Goal: Information Seeking & Learning: Learn about a topic

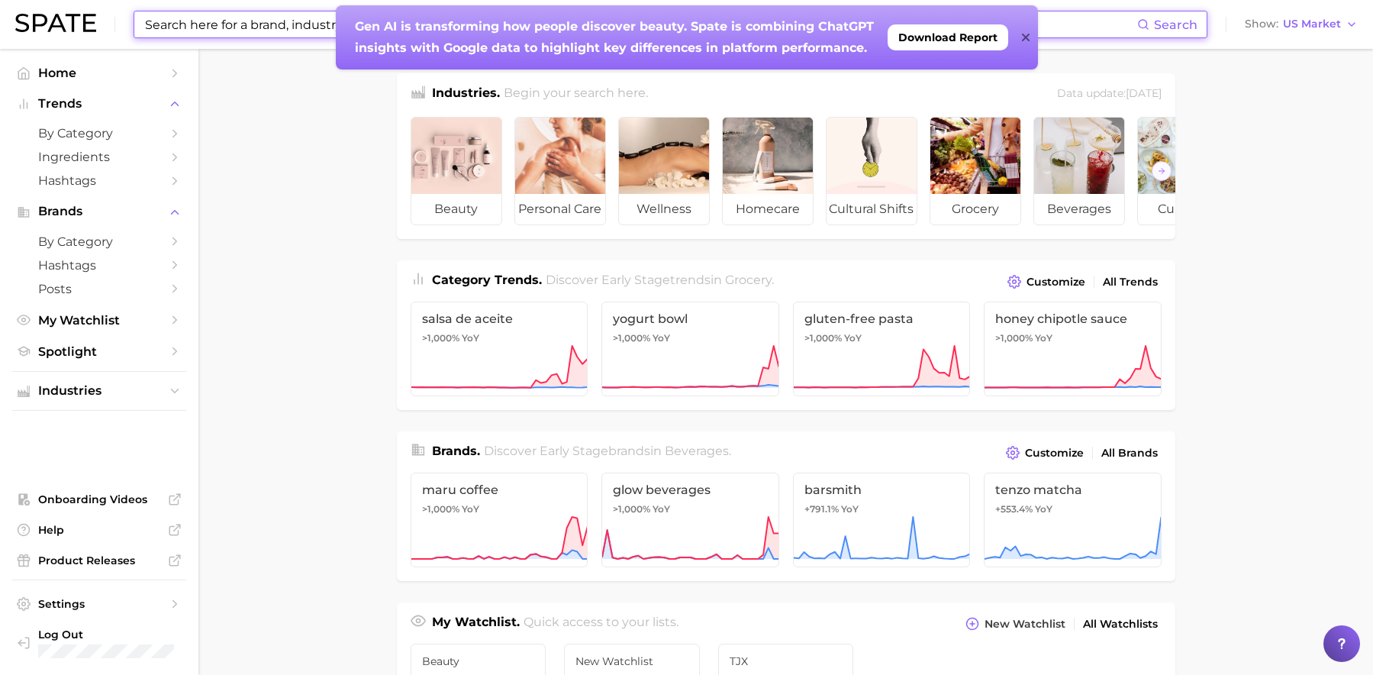
click at [207, 21] on input at bounding box center [640, 24] width 994 height 26
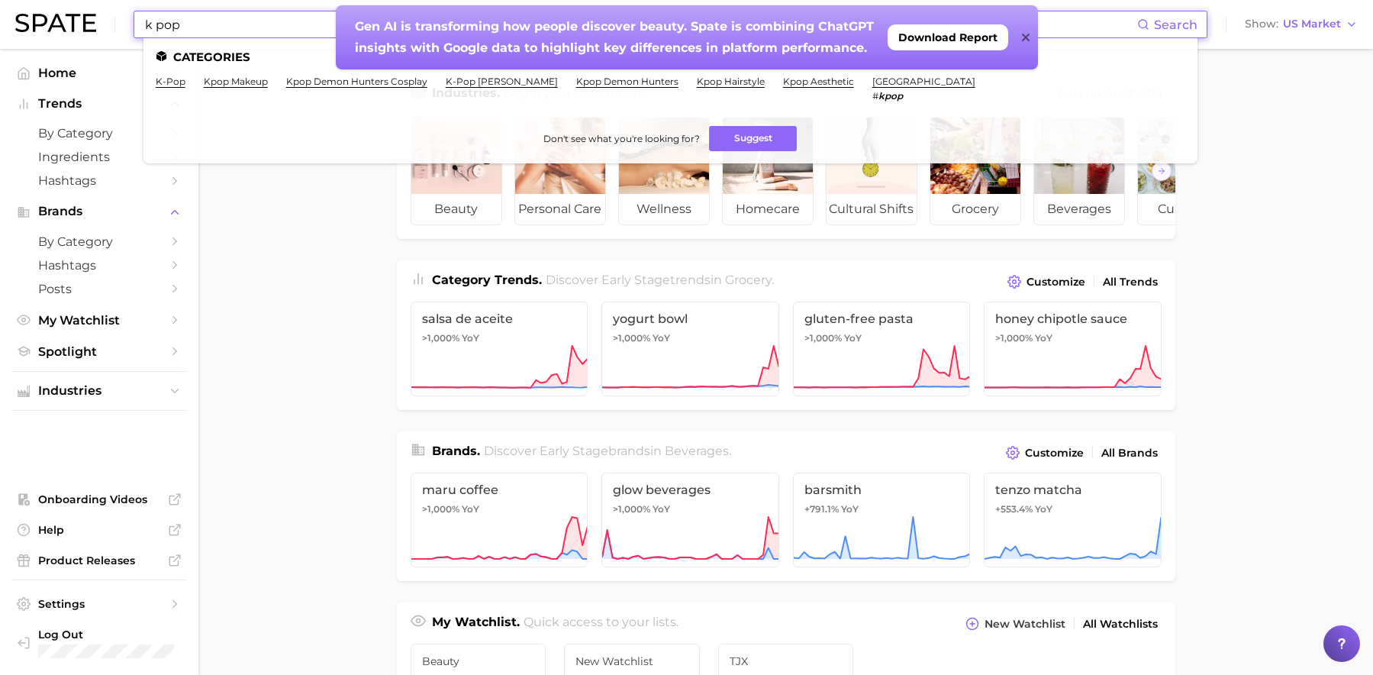
type input "k pop"
click at [941, 37] on icon at bounding box center [1026, 37] width 8 height 12
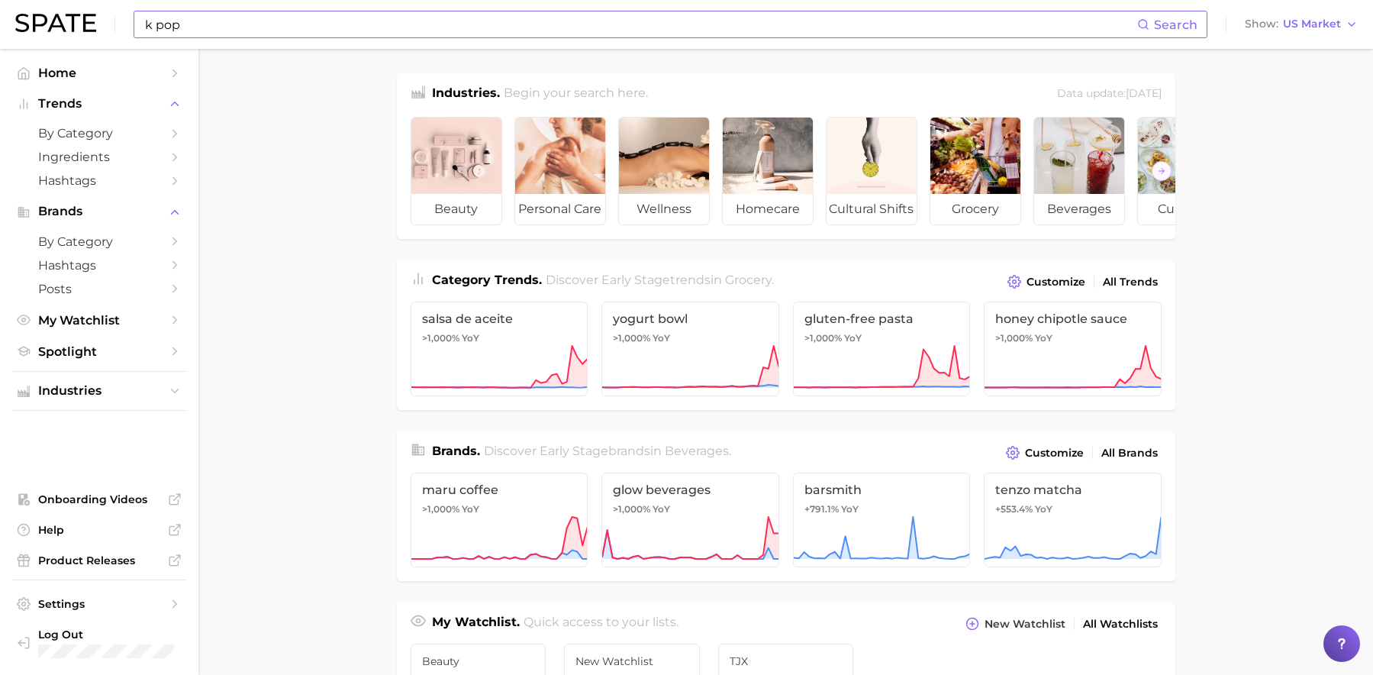
click at [214, 20] on input "k pop" at bounding box center [640, 24] width 994 height 26
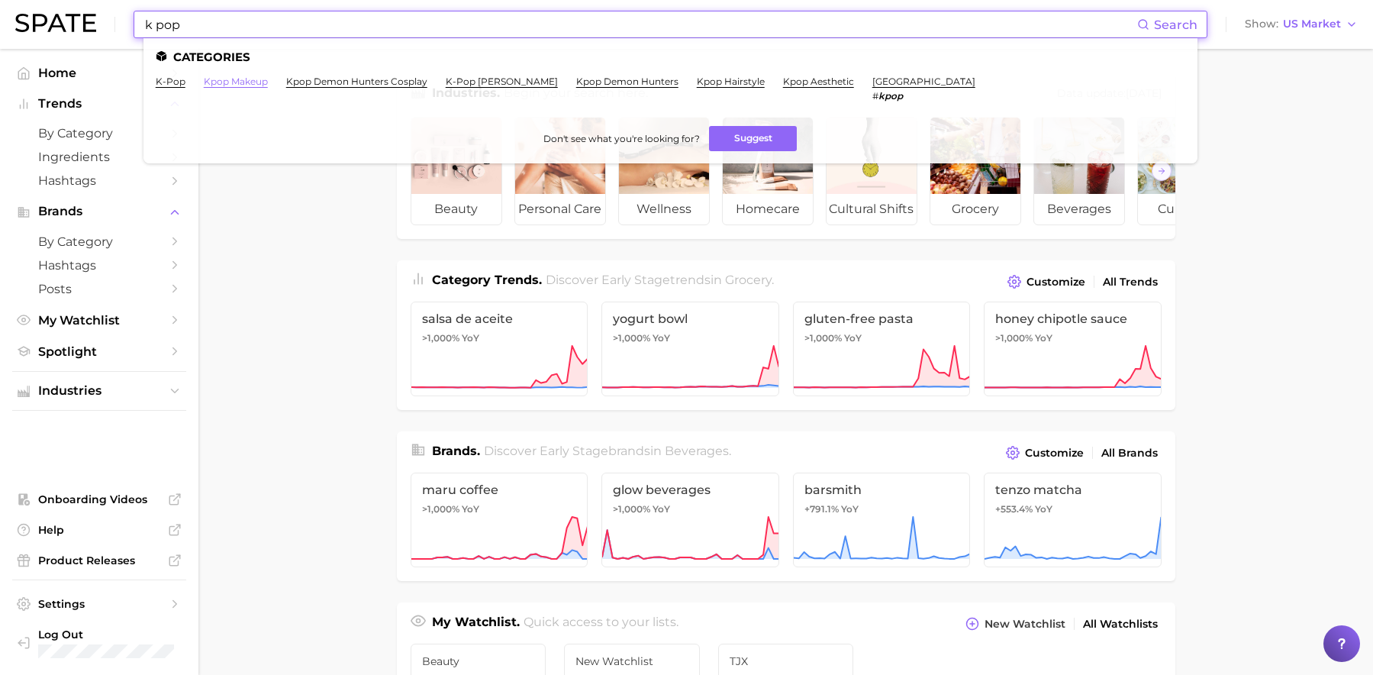
click at [236, 79] on link "kpop makeup" at bounding box center [236, 81] width 64 height 11
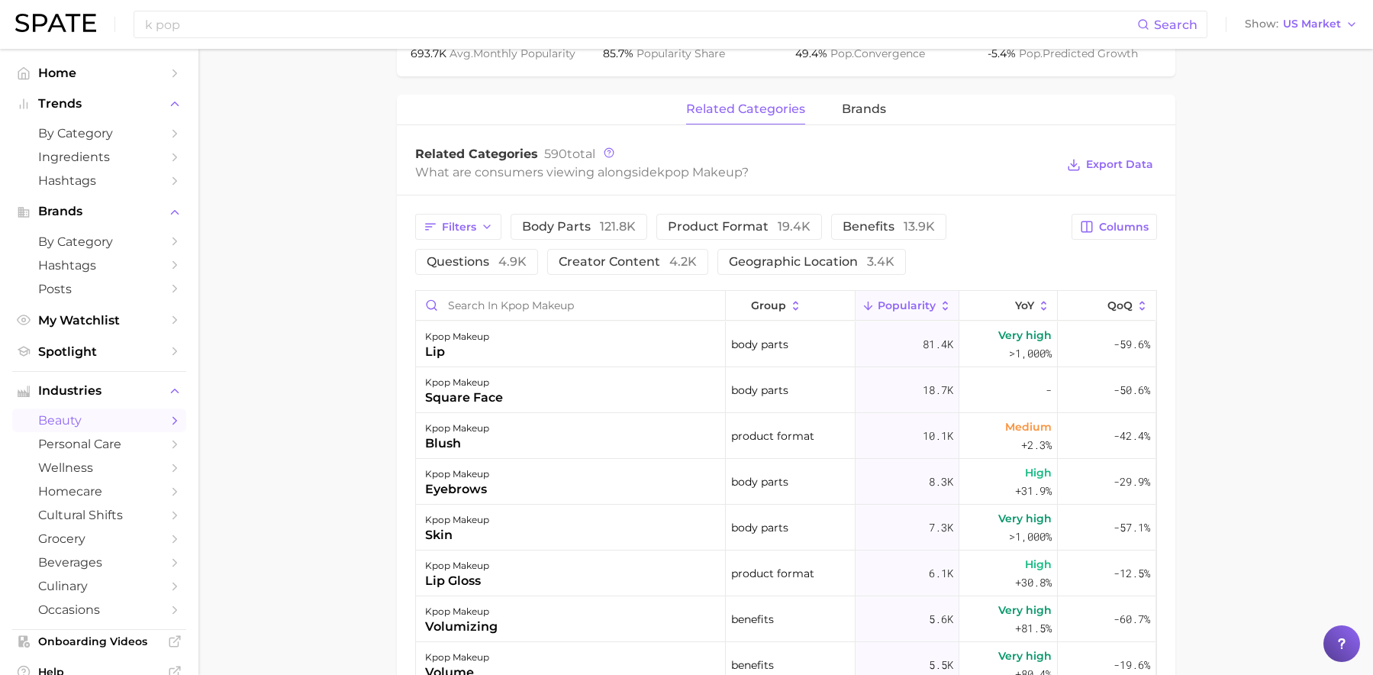
scroll to position [664, 0]
click at [941, 304] on icon at bounding box center [946, 305] width 14 height 14
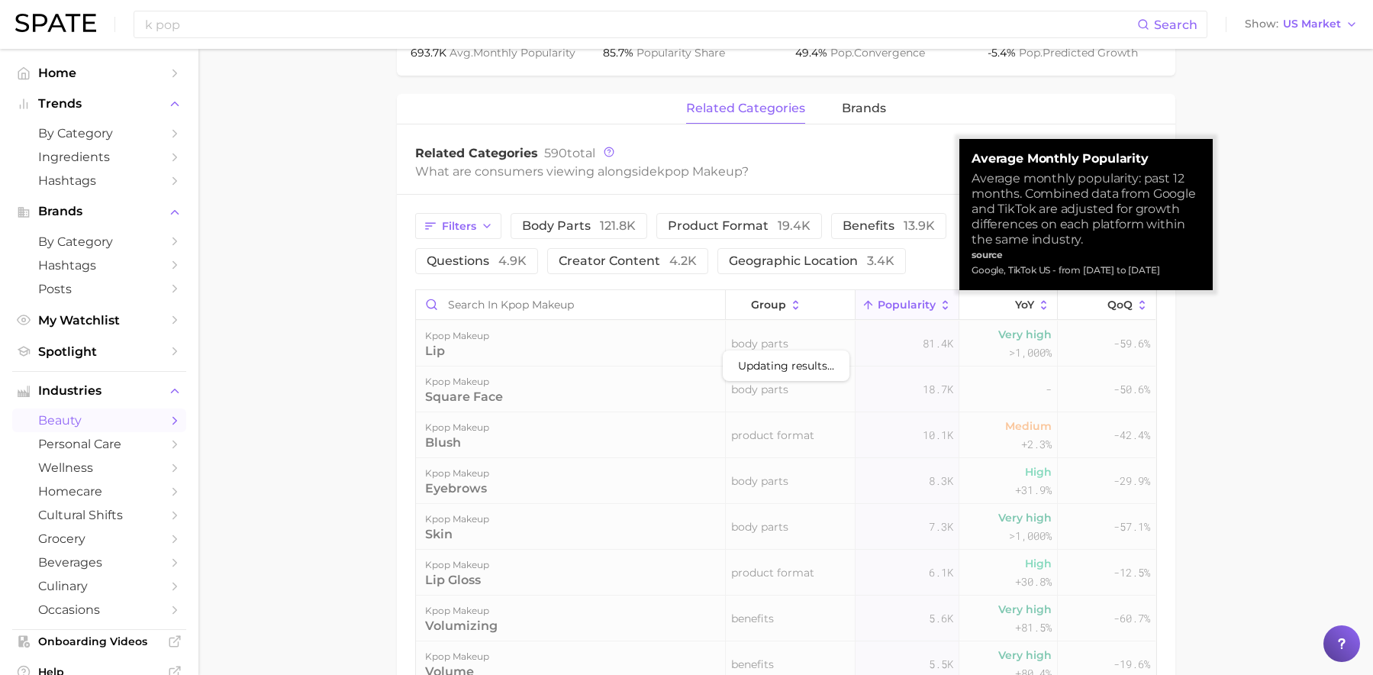
click at [941, 301] on icon at bounding box center [944, 304] width 5 height 9
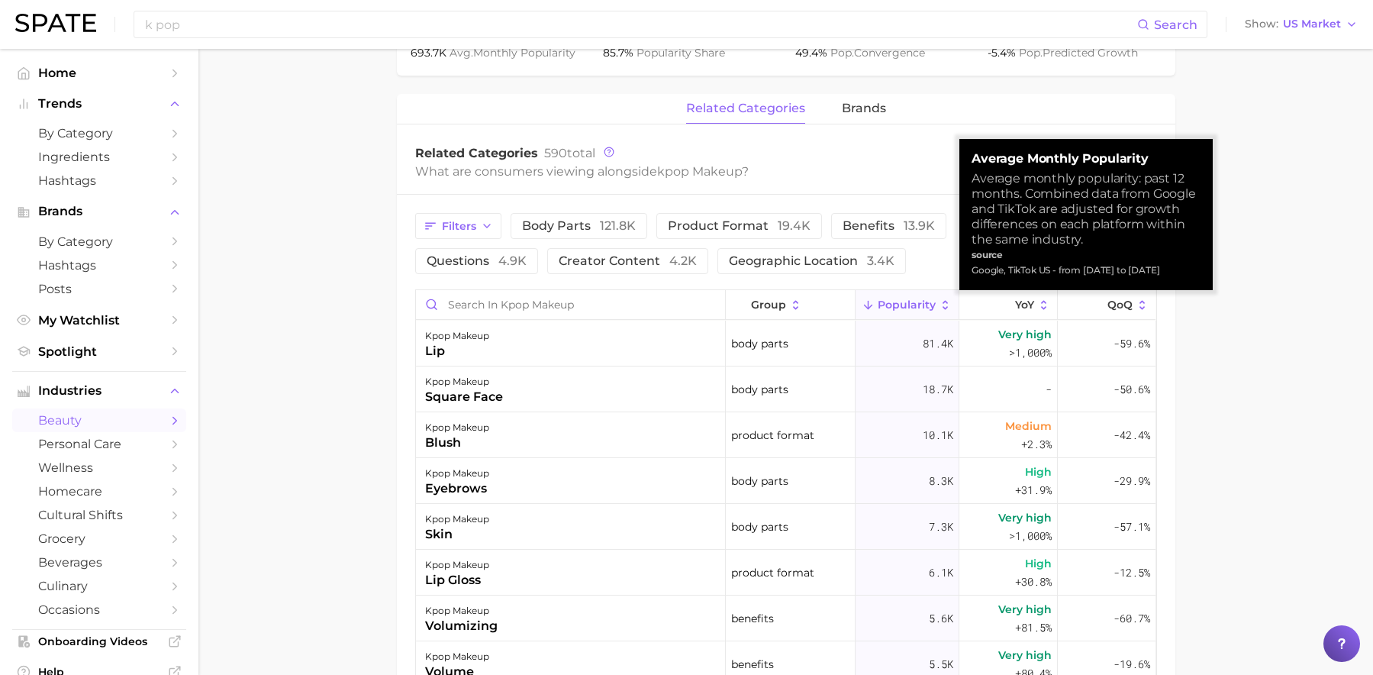
click at [941, 301] on icon at bounding box center [944, 304] width 5 height 9
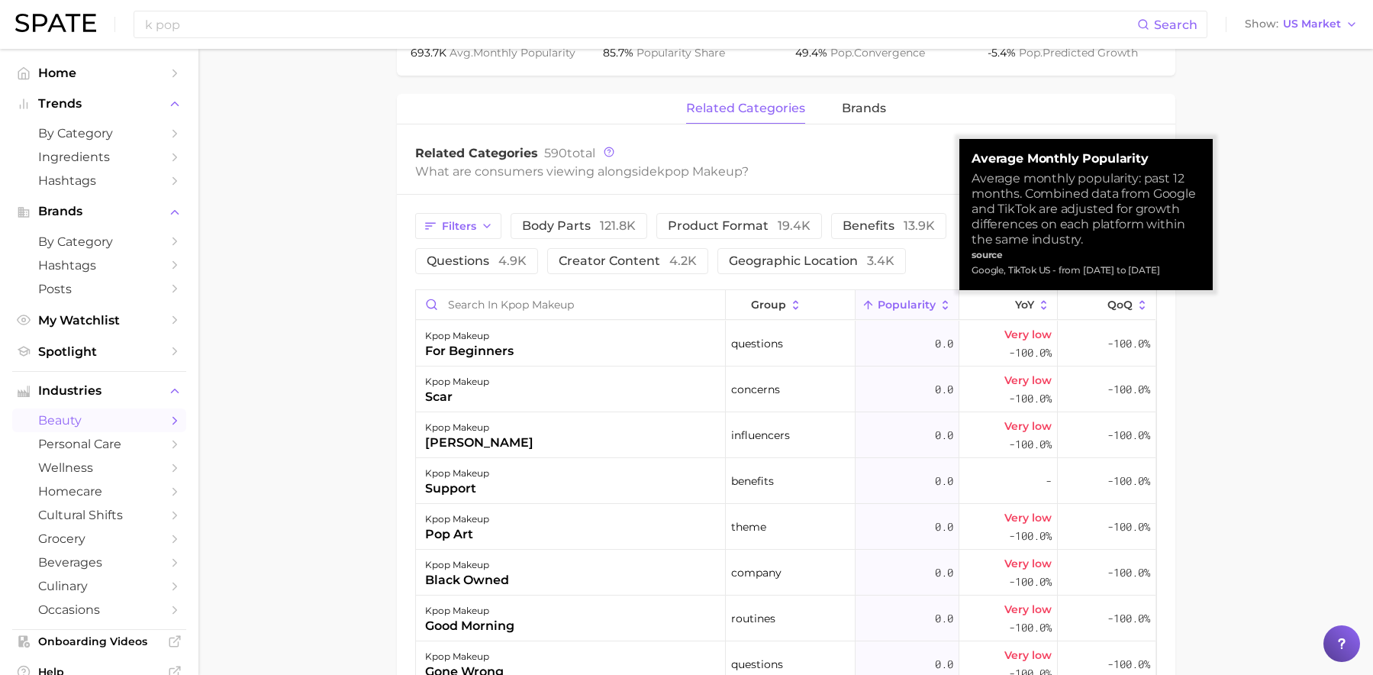
click at [941, 301] on icon at bounding box center [944, 304] width 5 height 9
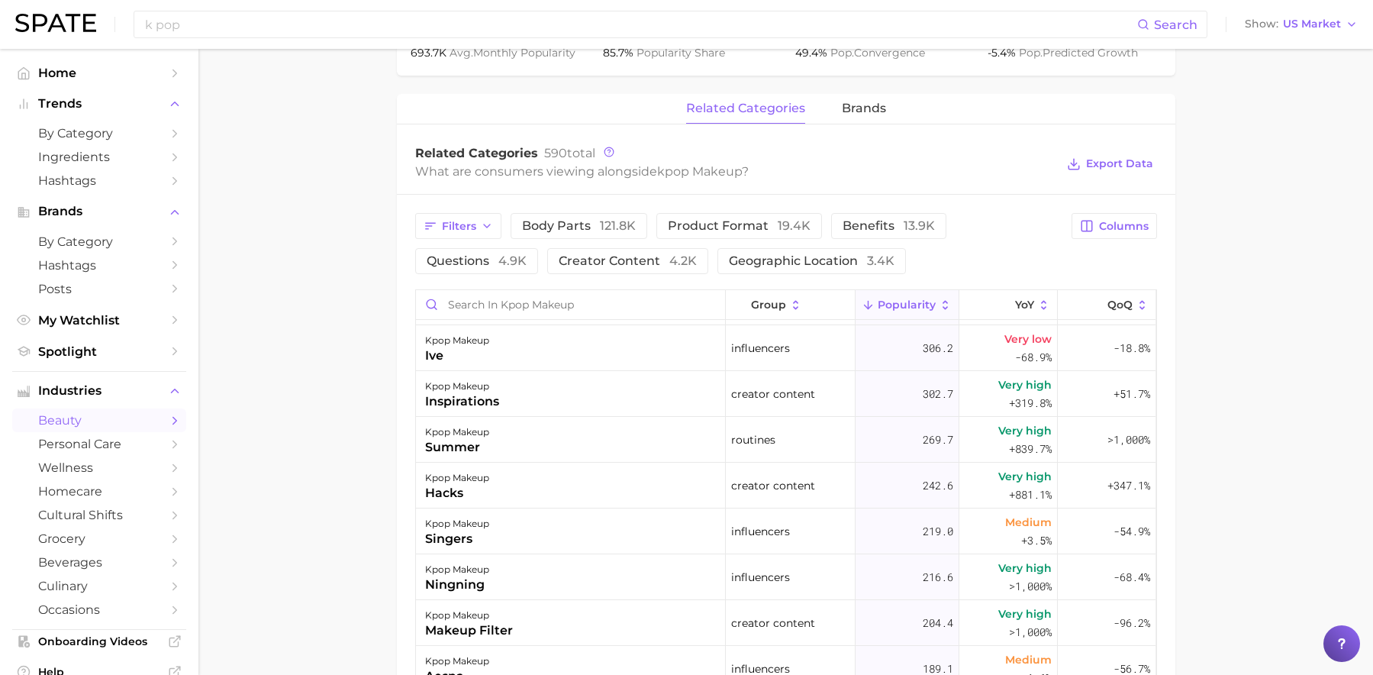
scroll to position [2115, 0]
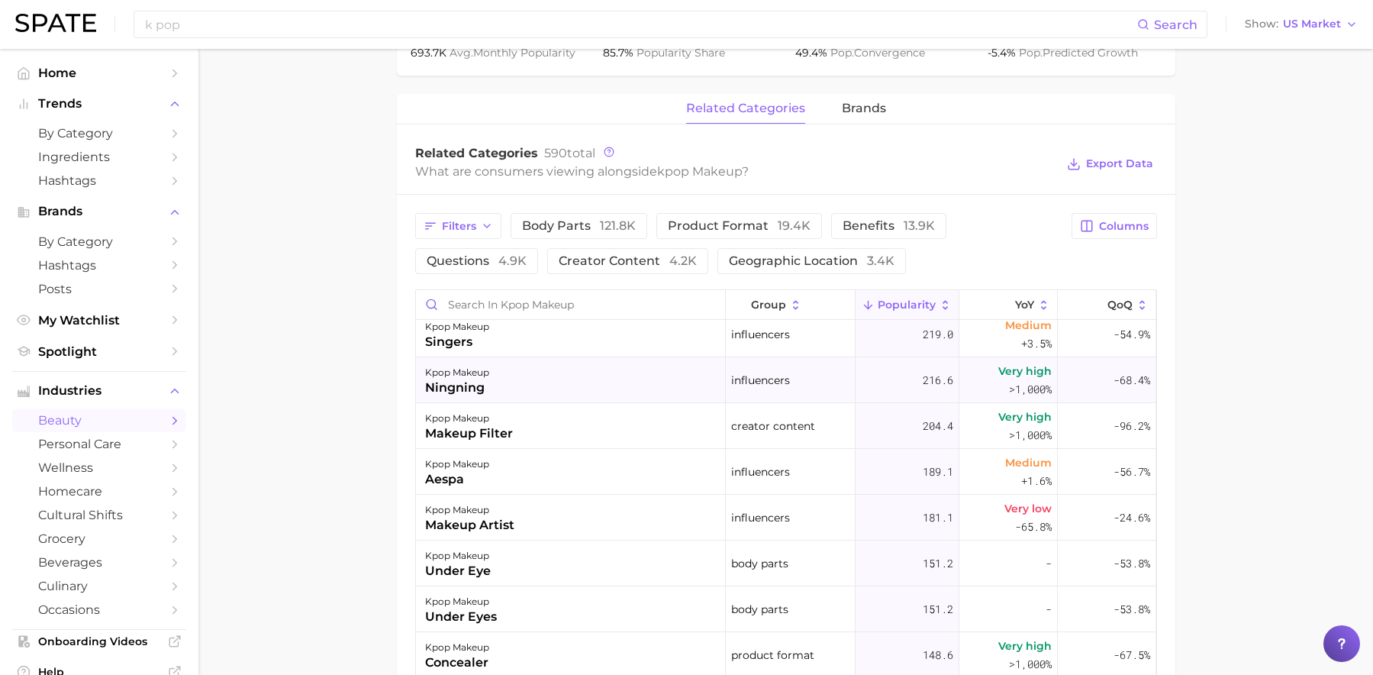
click at [549, 394] on div "kpop makeup ningning" at bounding box center [571, 380] width 310 height 46
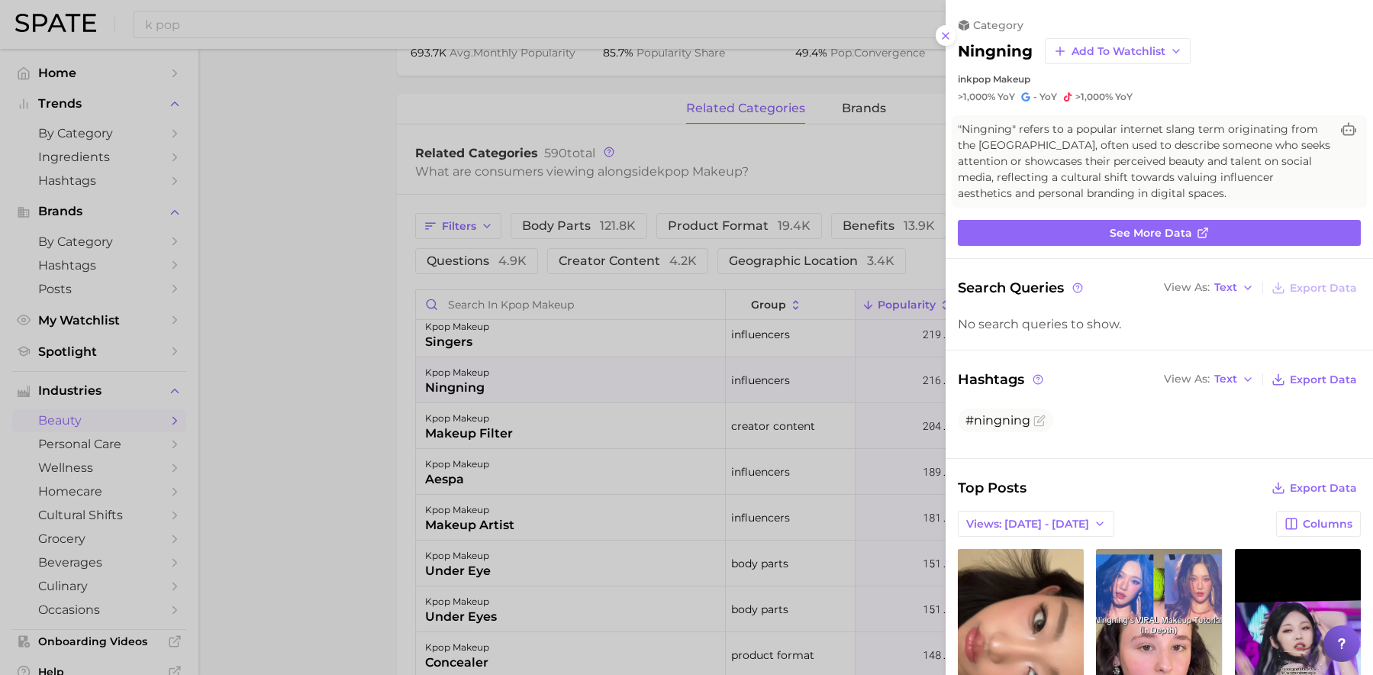
scroll to position [0, 0]
click at [269, 454] on div at bounding box center [686, 337] width 1373 height 675
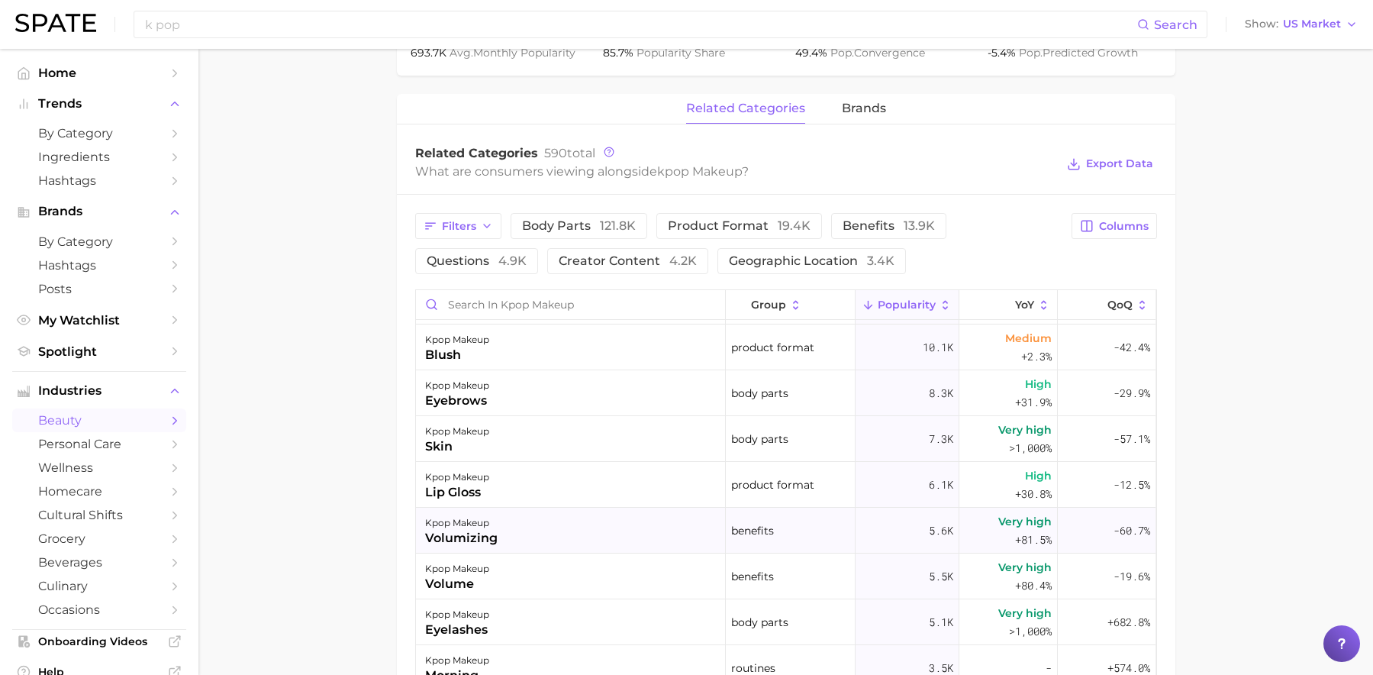
scroll to position [107, 0]
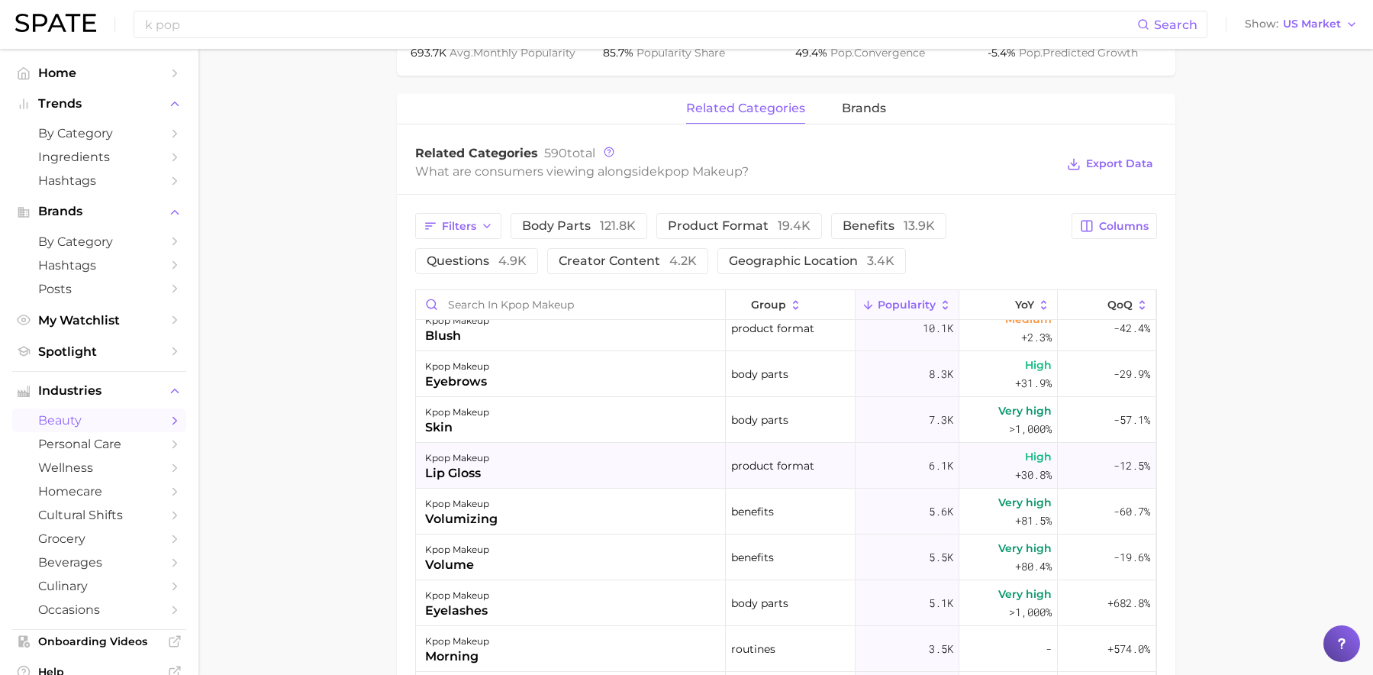
click at [535, 466] on div "kpop makeup lip gloss" at bounding box center [571, 466] width 310 height 46
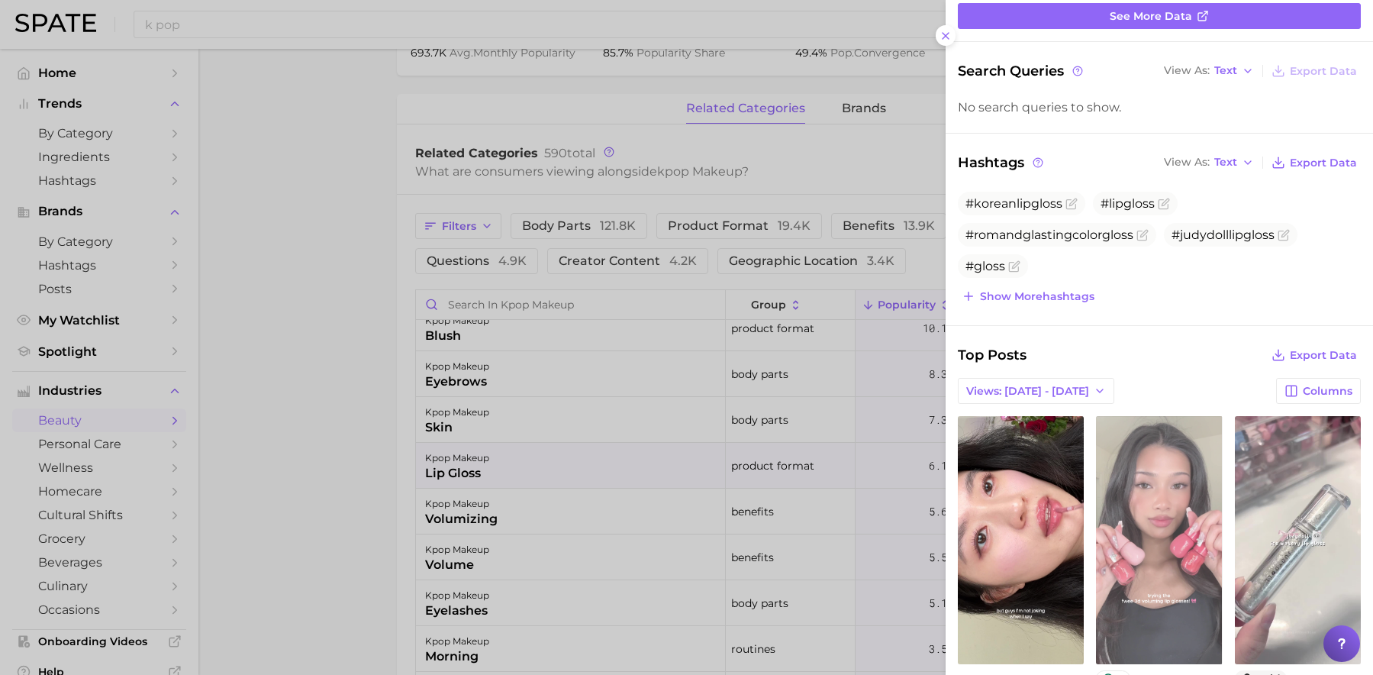
scroll to position [565, 0]
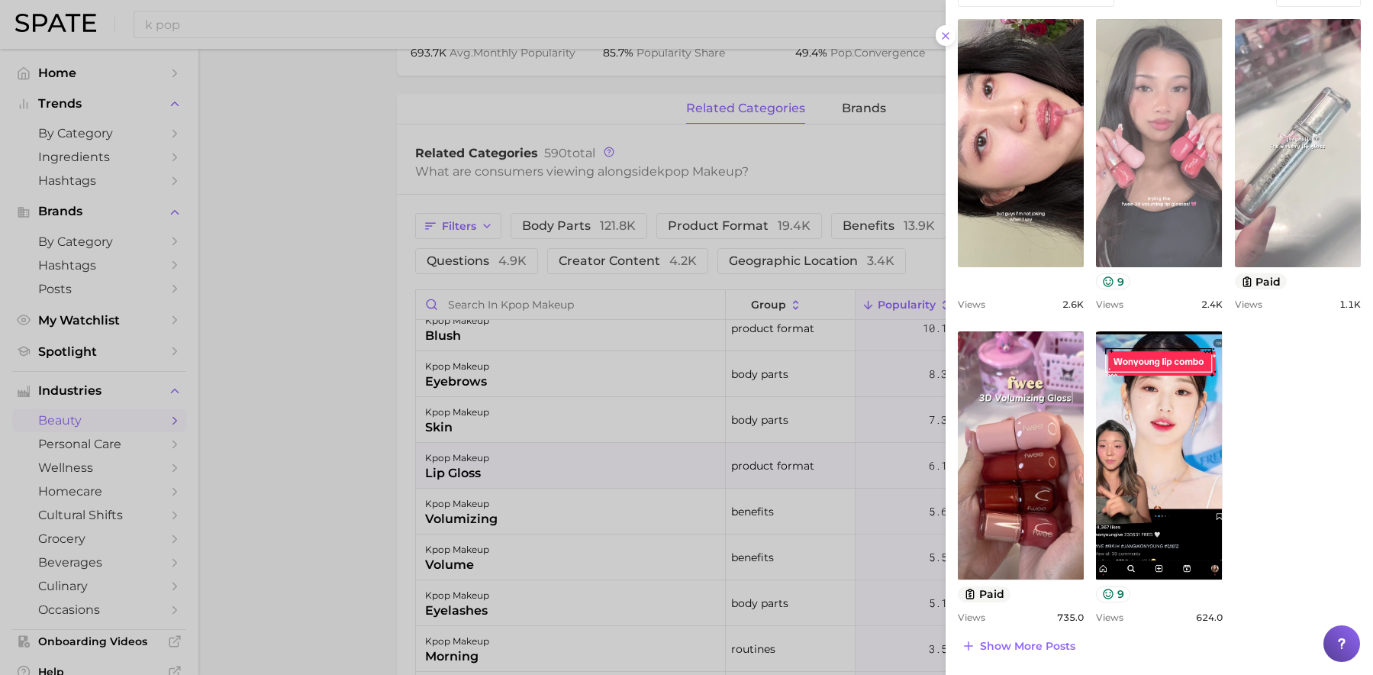
click at [941, 199] on link "view post on TikTok" at bounding box center [1159, 143] width 126 height 248
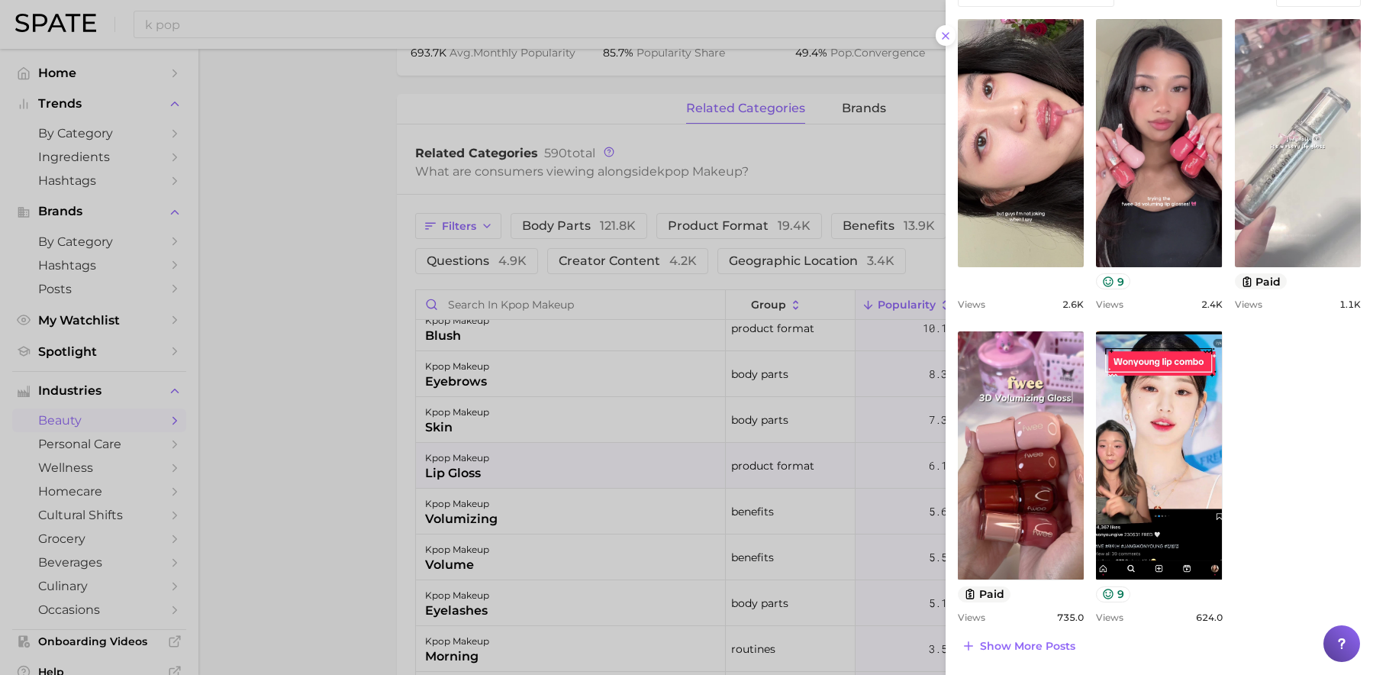
click at [371, 302] on div at bounding box center [686, 337] width 1373 height 675
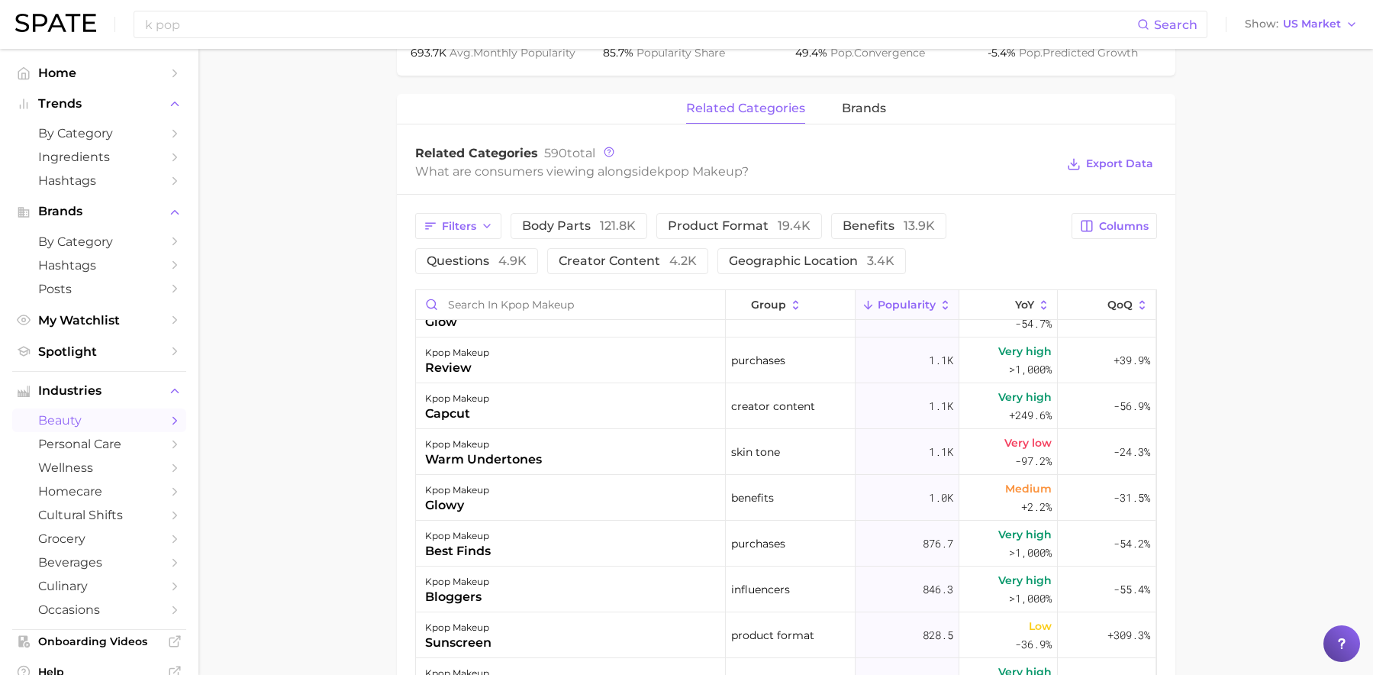
scroll to position [824, 0]
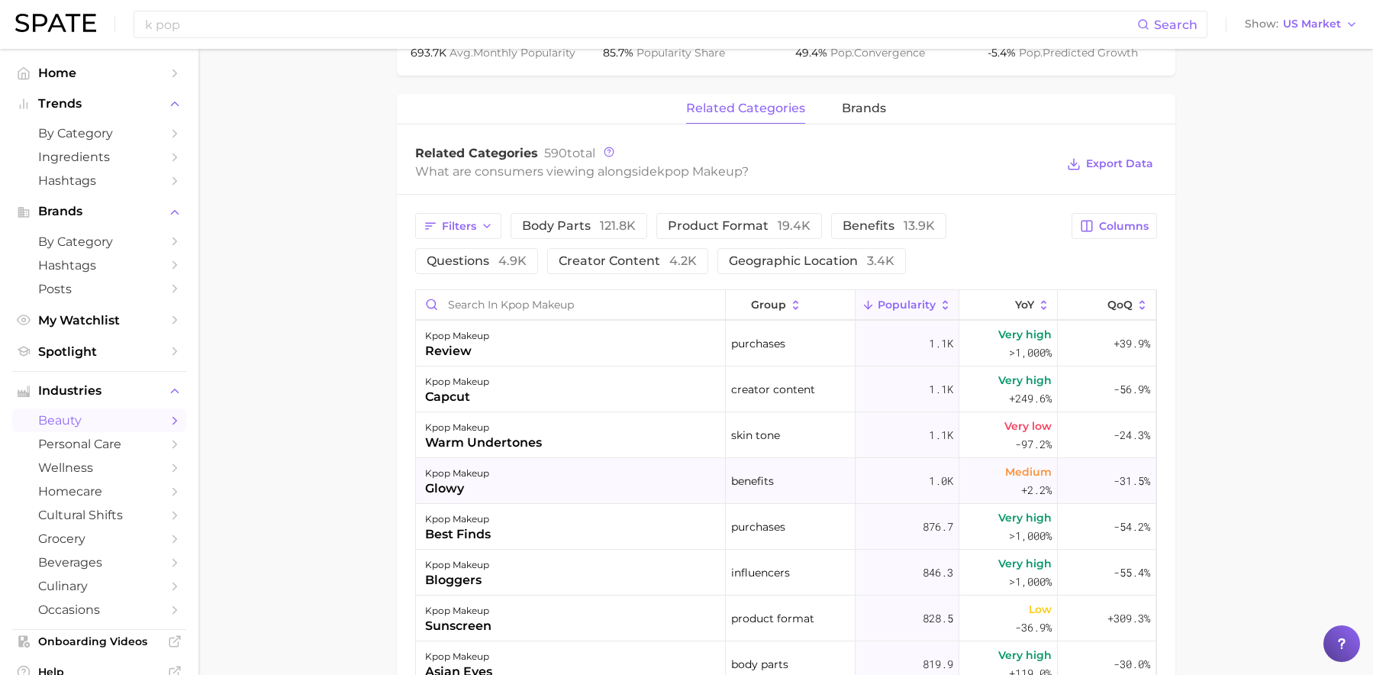
click at [588, 483] on div "kpop makeup glowy" at bounding box center [571, 481] width 310 height 46
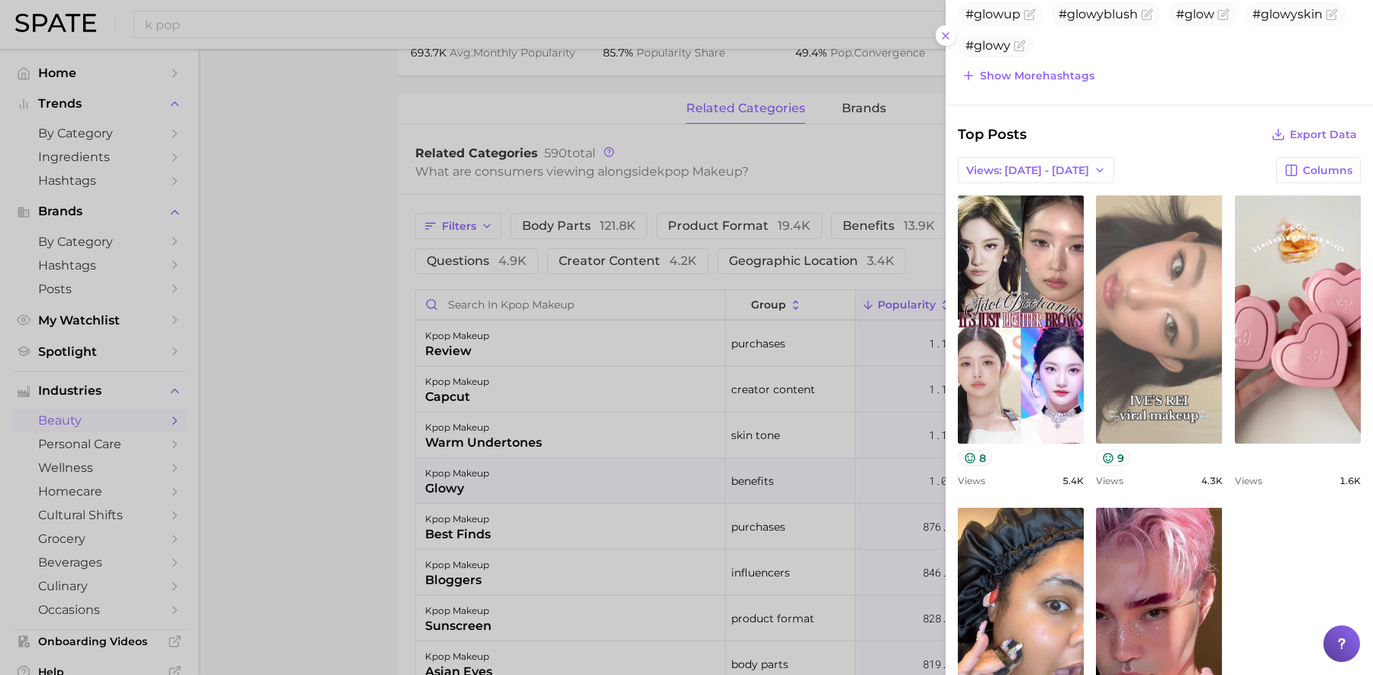
scroll to position [534, 0]
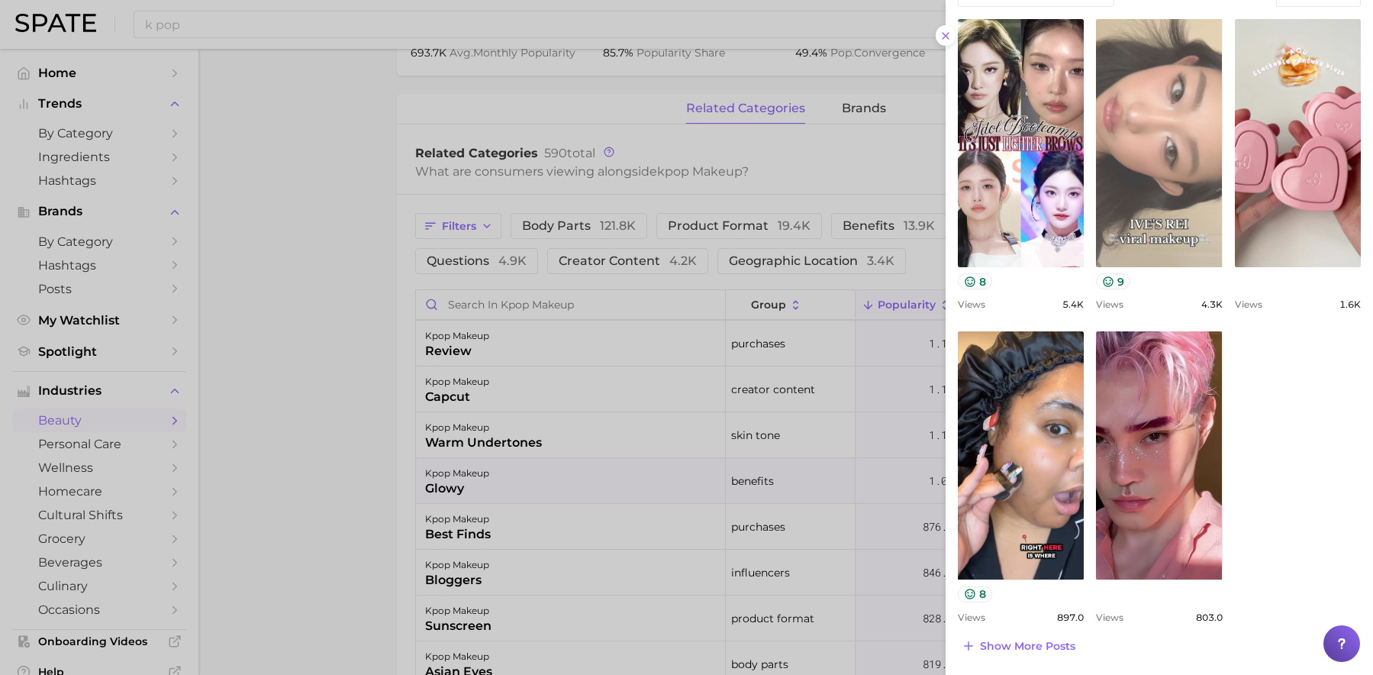
click at [941, 520] on link "view post on TikTok" at bounding box center [1159, 455] width 126 height 248
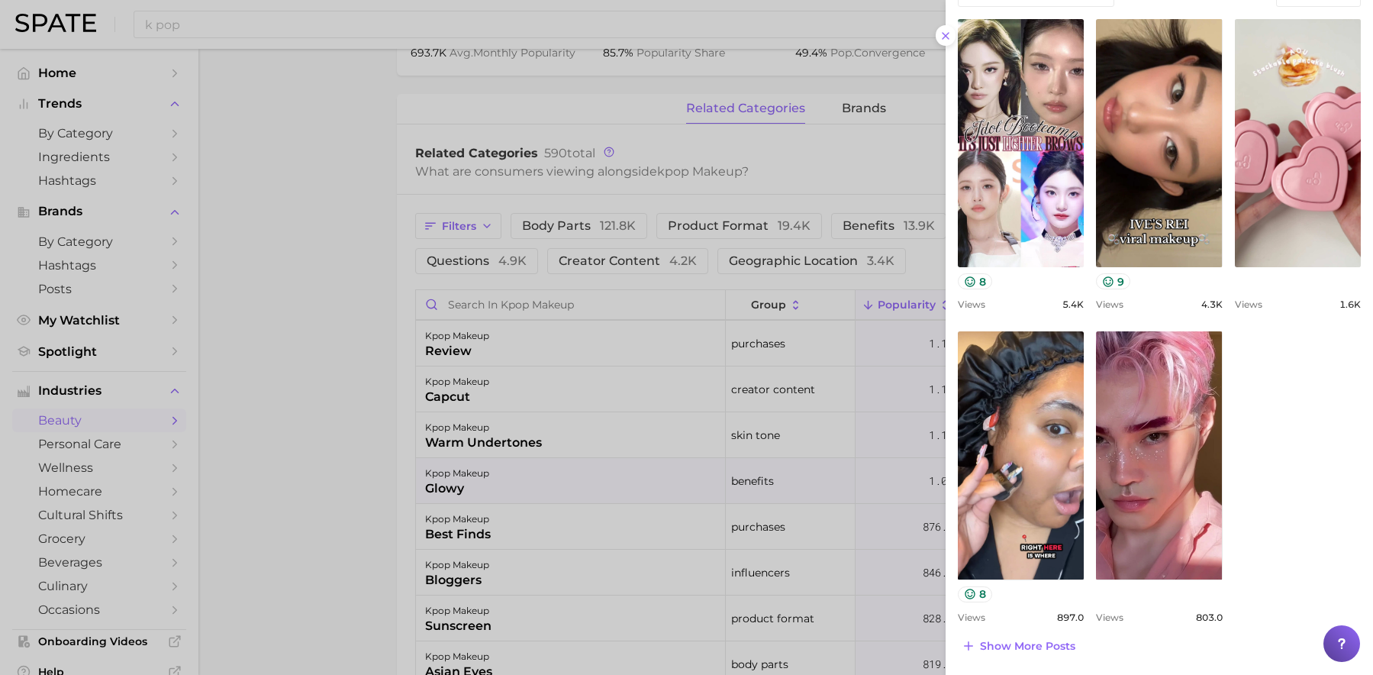
click at [582, 433] on div at bounding box center [686, 337] width 1373 height 675
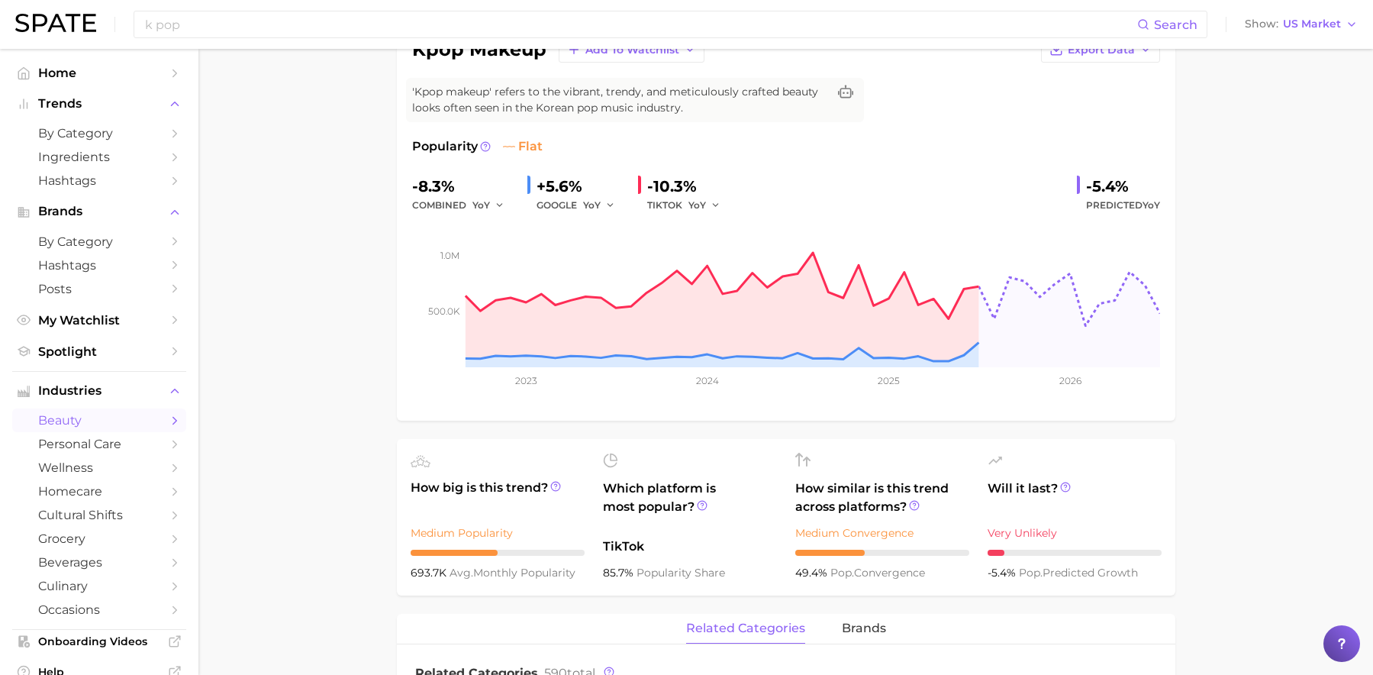
scroll to position [0, 0]
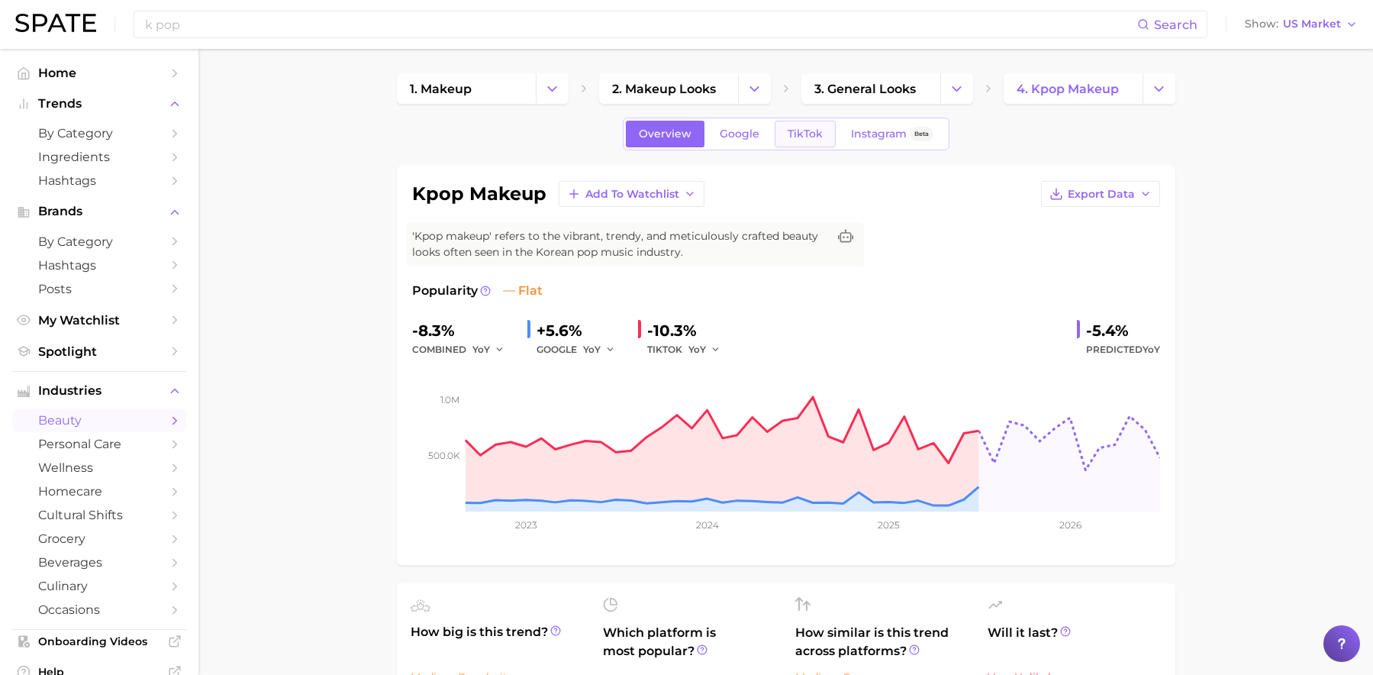
click at [801, 135] on span "TikTok" at bounding box center [805, 133] width 35 height 13
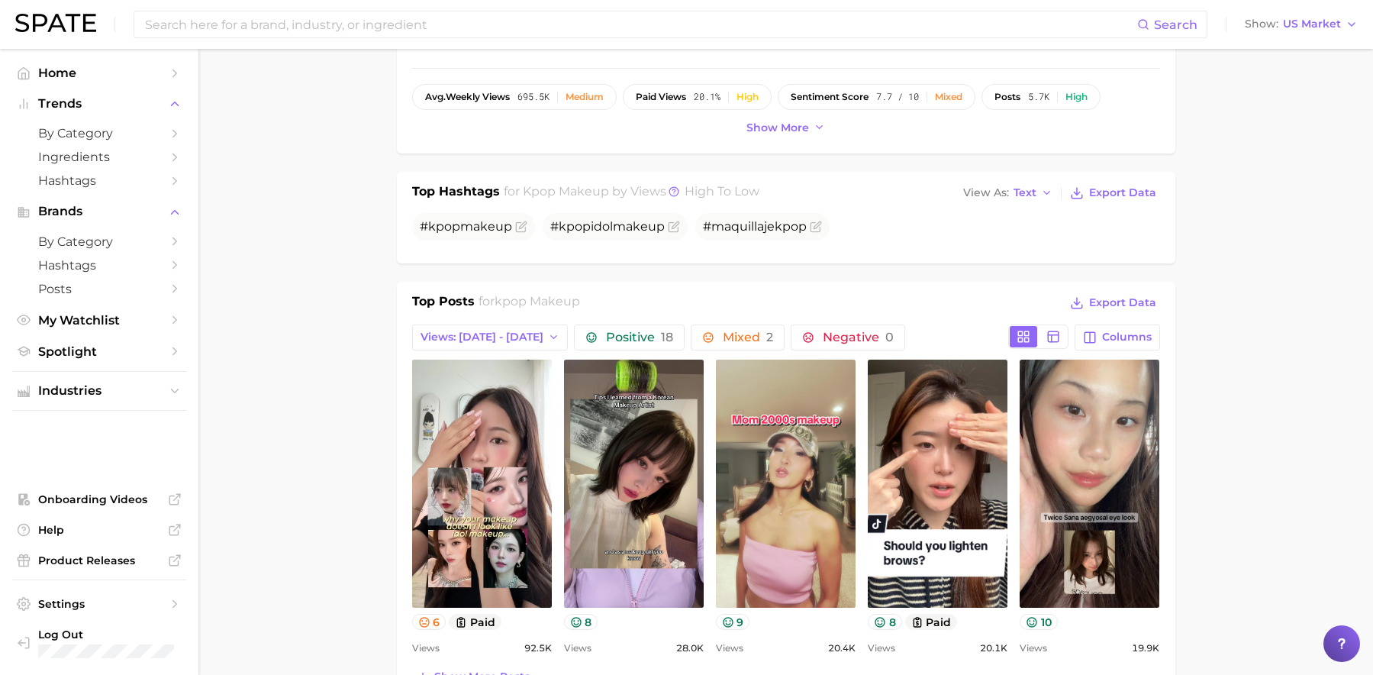
scroll to position [504, 0]
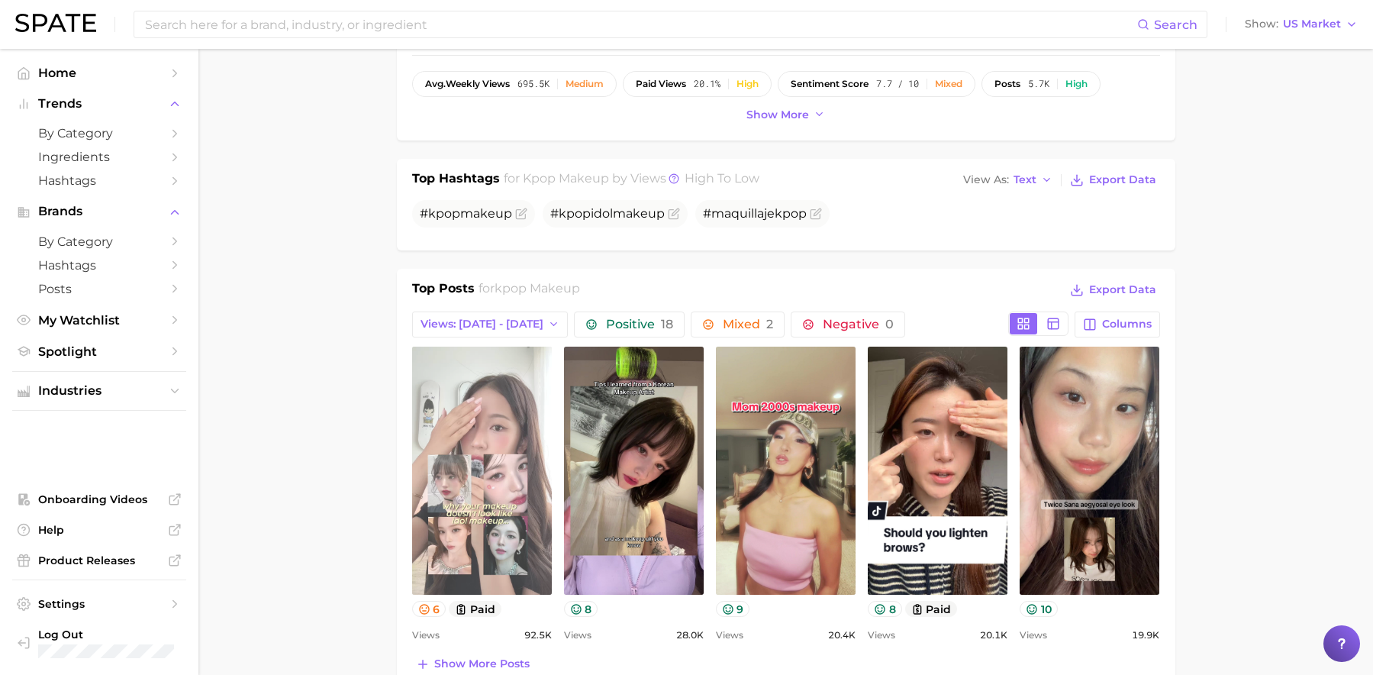
click at [540, 442] on link "view post on TikTok" at bounding box center [482, 470] width 140 height 248
